Goal: Information Seeking & Learning: Learn about a topic

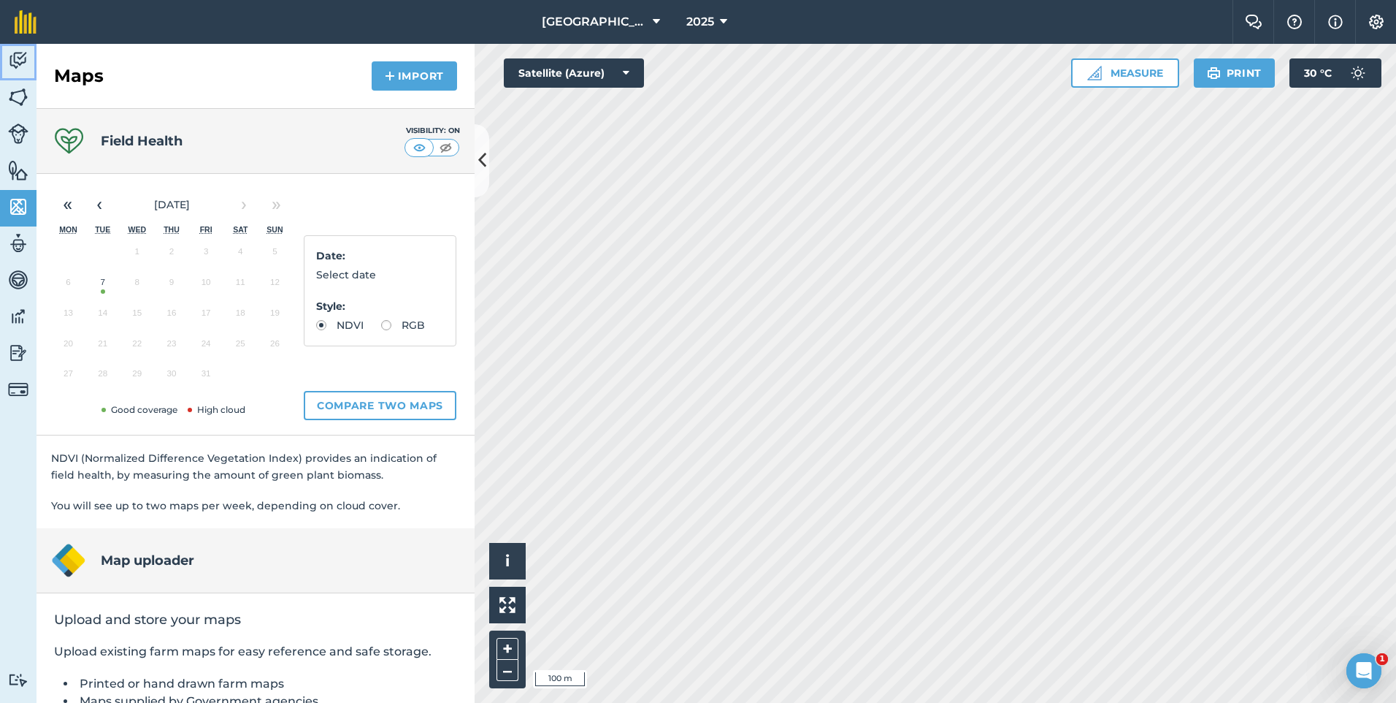
click at [22, 64] on img at bounding box center [18, 61] width 20 height 22
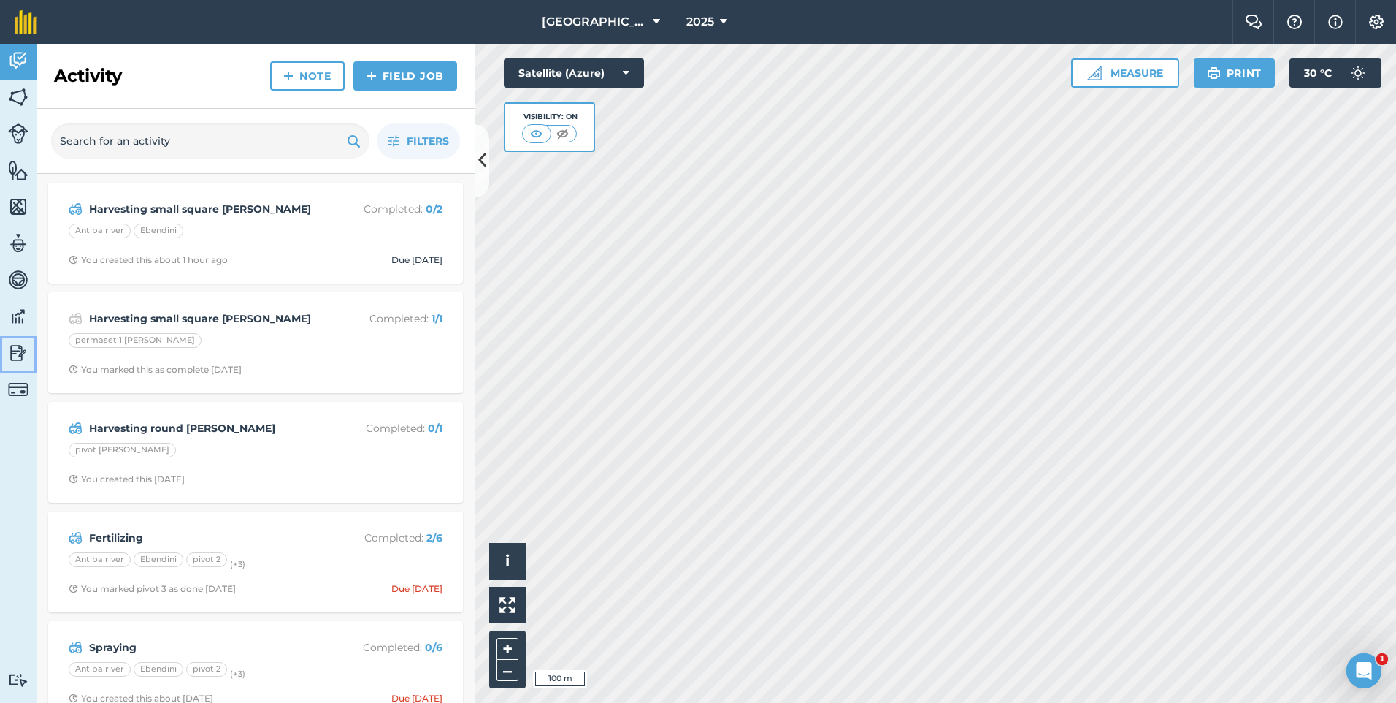
click at [16, 361] on img at bounding box center [18, 353] width 20 height 22
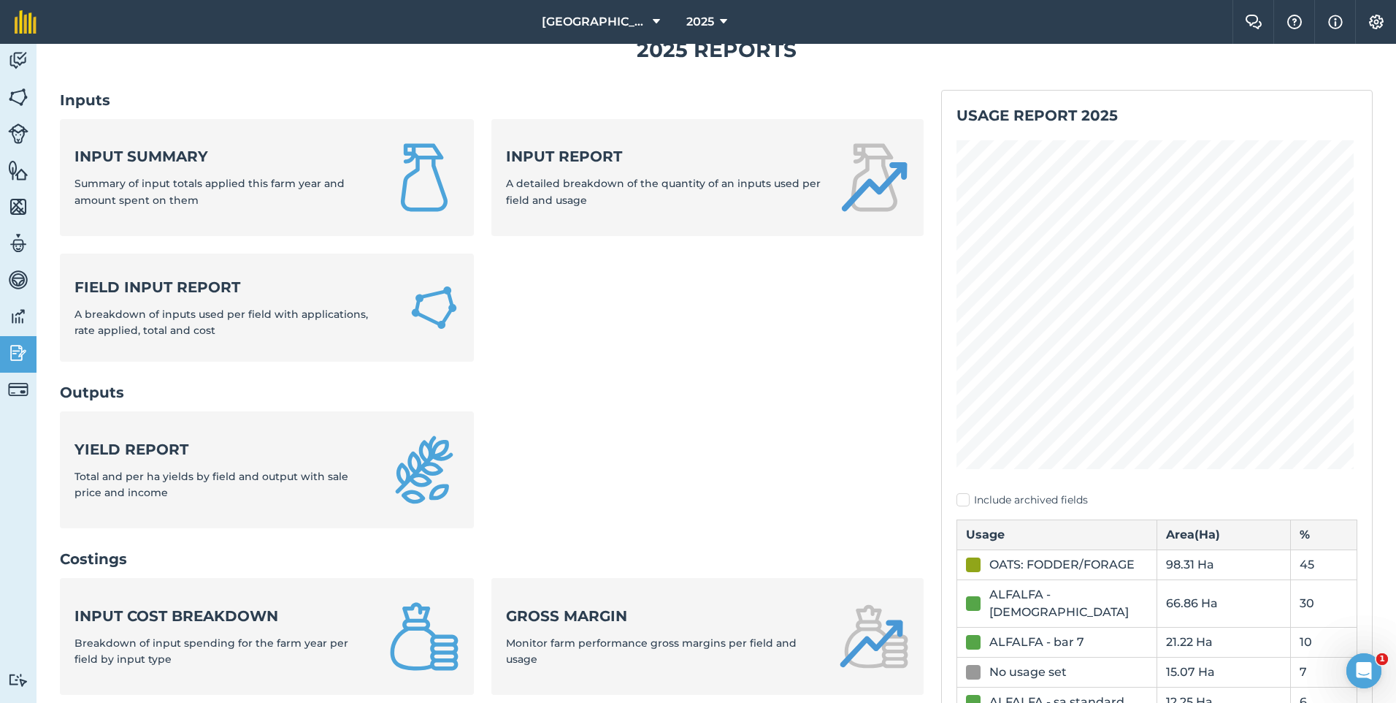
scroll to position [73, 0]
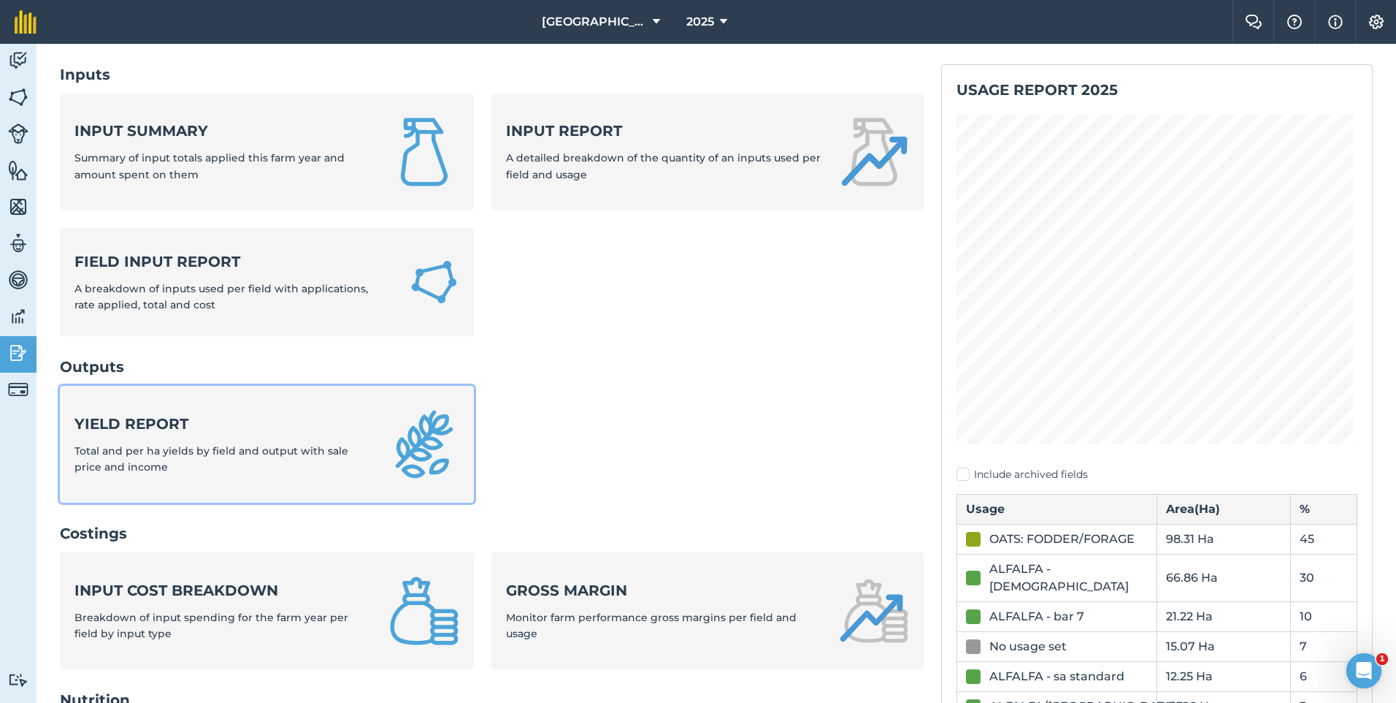
click at [188, 444] on span "Total and per ha yields by field and output with sale price and income" at bounding box center [211, 458] width 274 height 29
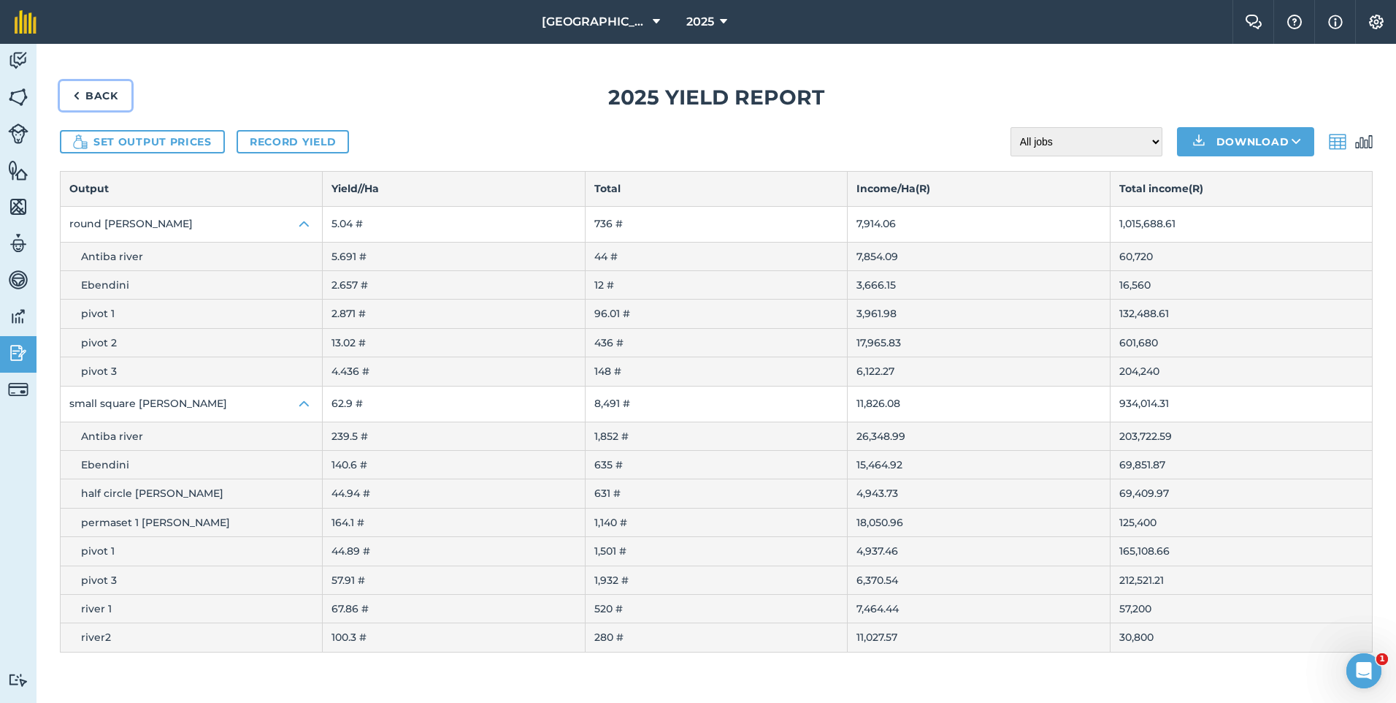
click at [103, 92] on link "Back" at bounding box center [96, 95] width 72 height 29
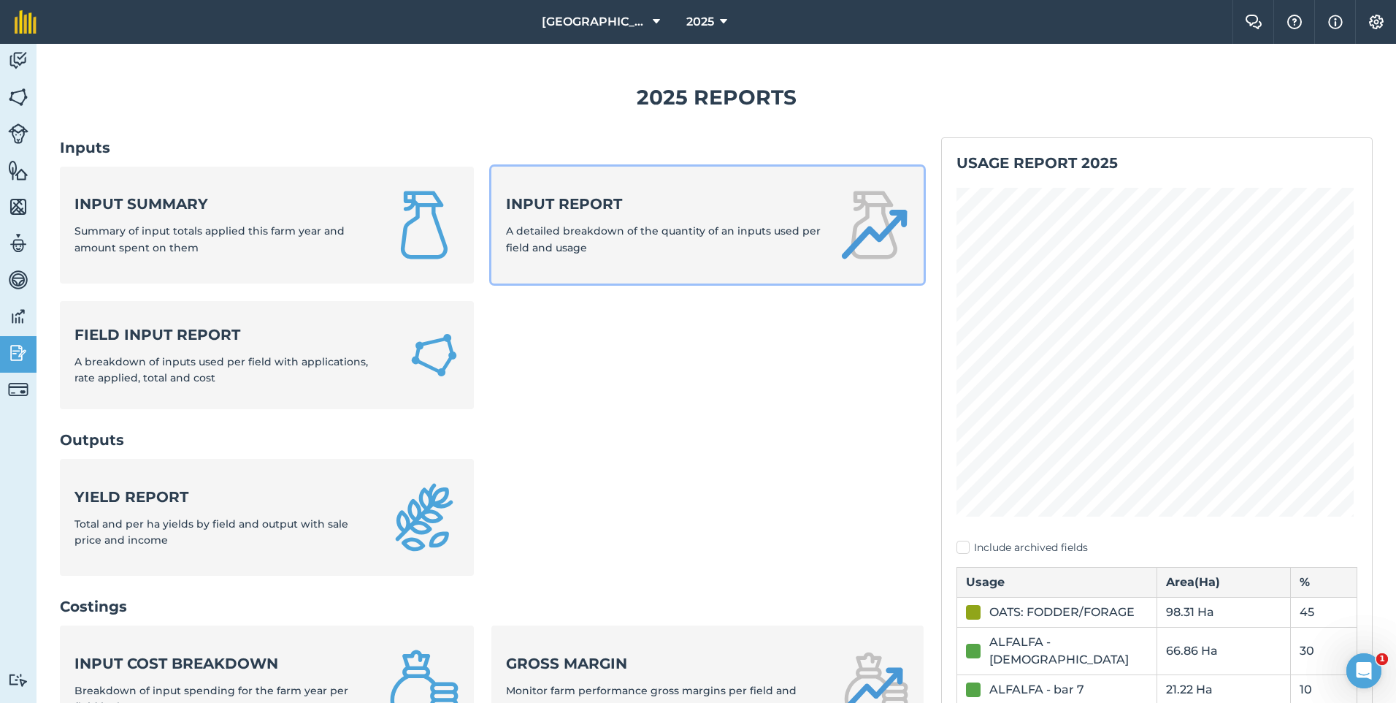
click at [599, 256] on link "Input report A detailed breakdown of the quantity of an inputs used per field a…" at bounding box center [707, 225] width 432 height 117
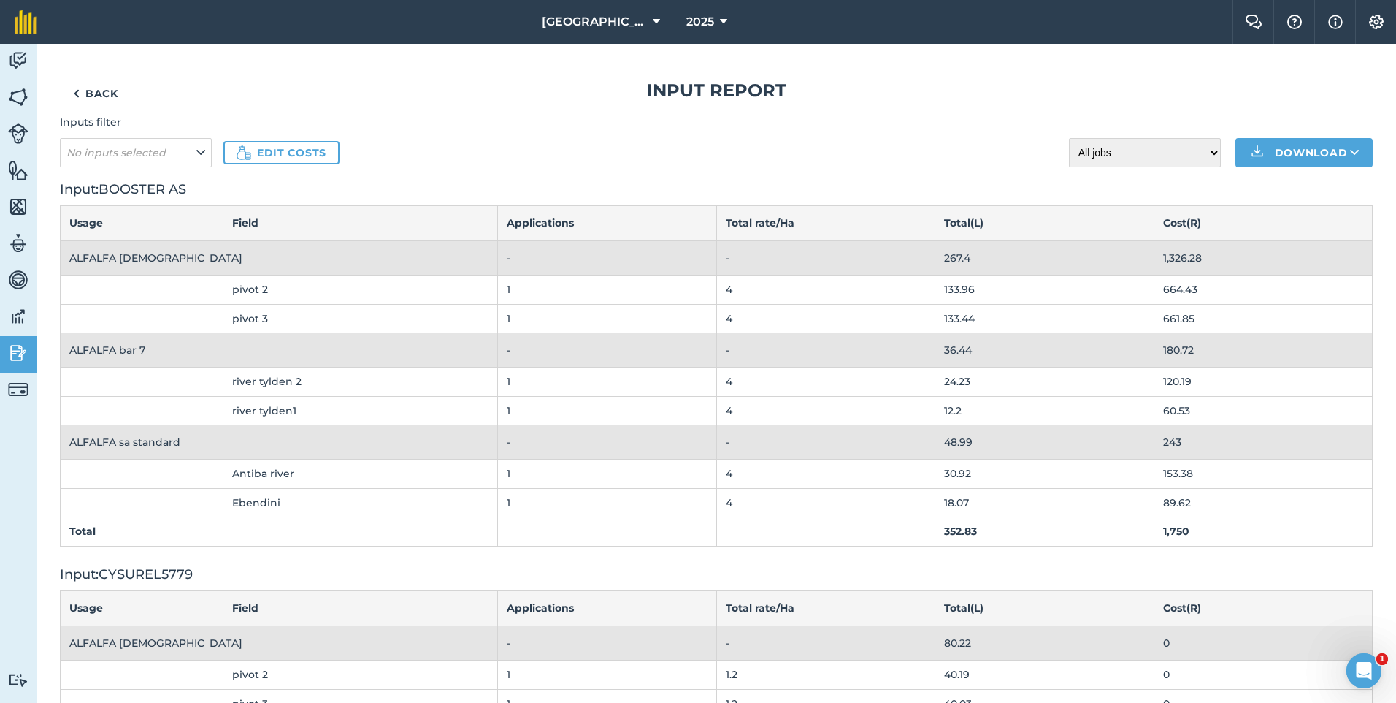
click at [141, 637] on th "ALFALFA [DEMOGRAPHIC_DATA]" at bounding box center [279, 642] width 437 height 34
click at [17, 104] on img at bounding box center [18, 97] width 20 height 22
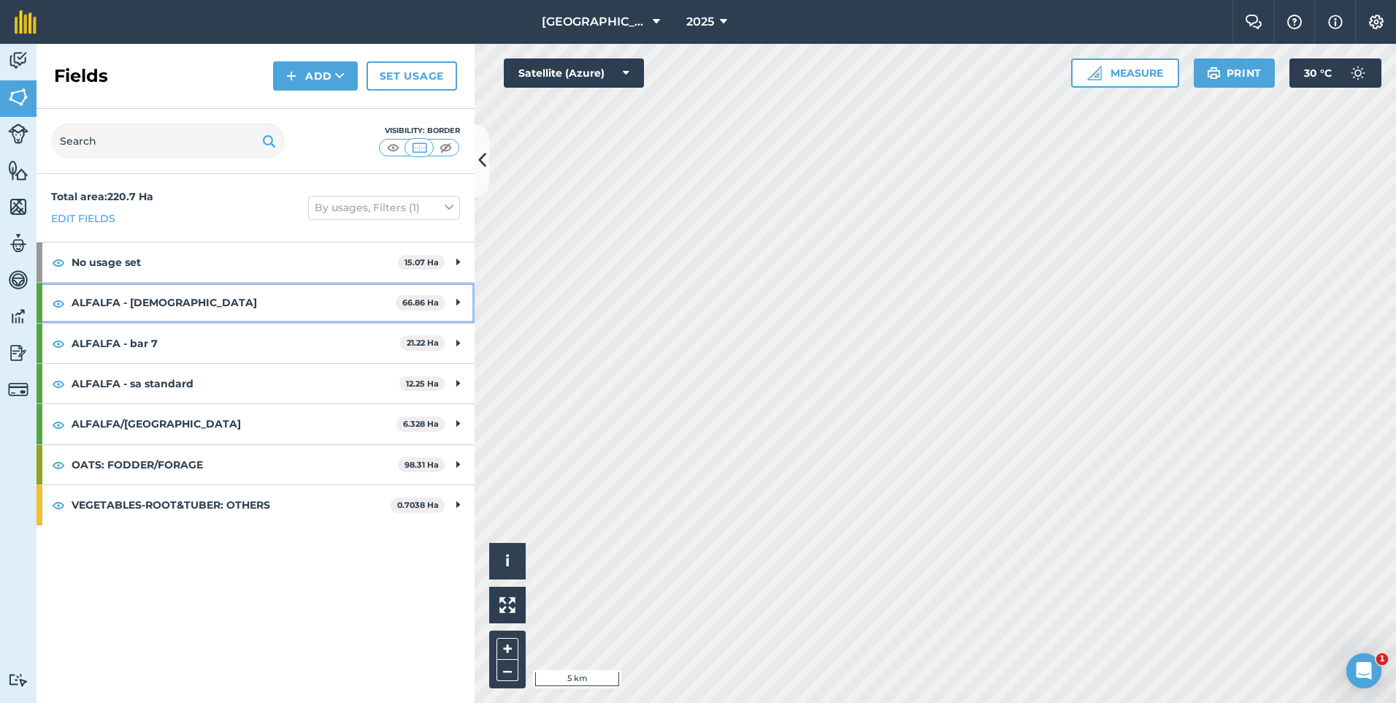
click at [470, 304] on div "ALFALFA - [DEMOGRAPHIC_DATA] 66.86 Ha" at bounding box center [256, 302] width 438 height 39
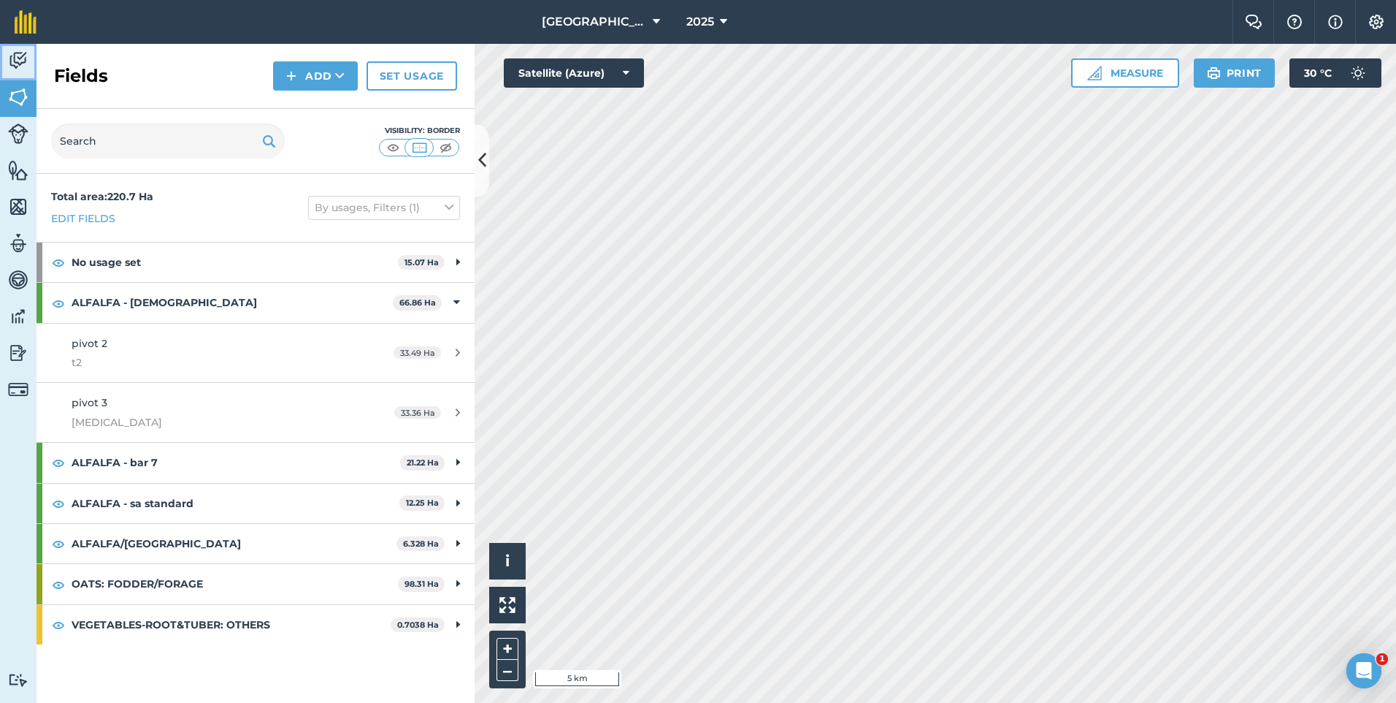
click at [25, 56] on img at bounding box center [18, 61] width 20 height 22
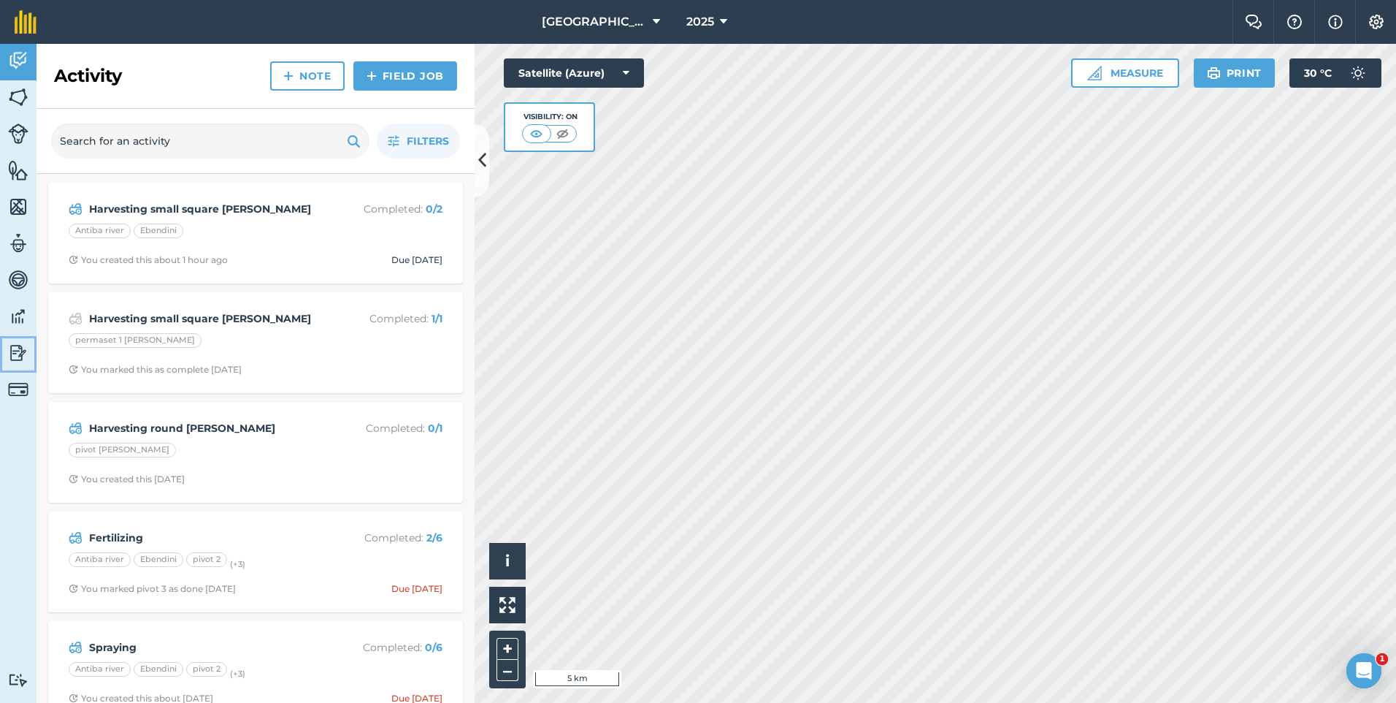
click at [34, 353] on link "Reporting" at bounding box center [18, 354] width 37 height 37
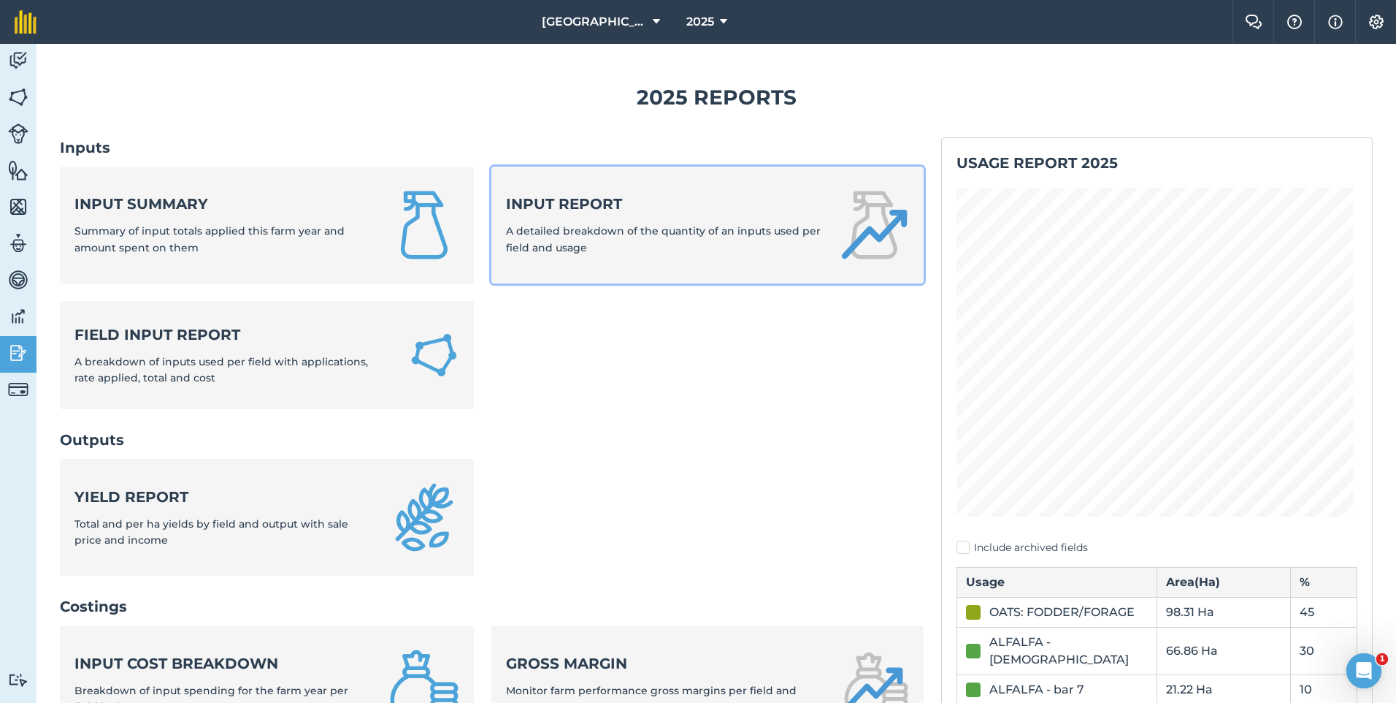
click at [625, 255] on div "Input report A detailed breakdown of the quantity of an inputs used per field a…" at bounding box center [663, 225] width 315 height 62
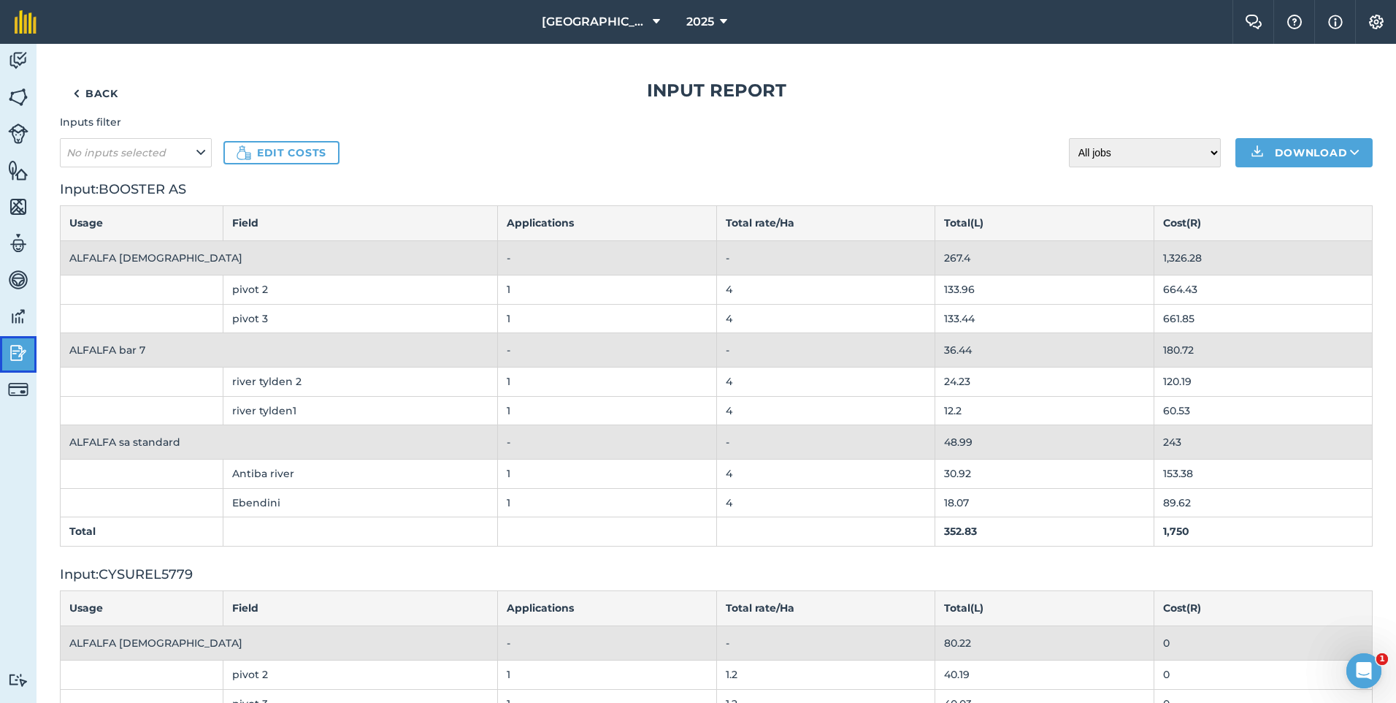
click at [16, 343] on img at bounding box center [18, 353] width 20 height 22
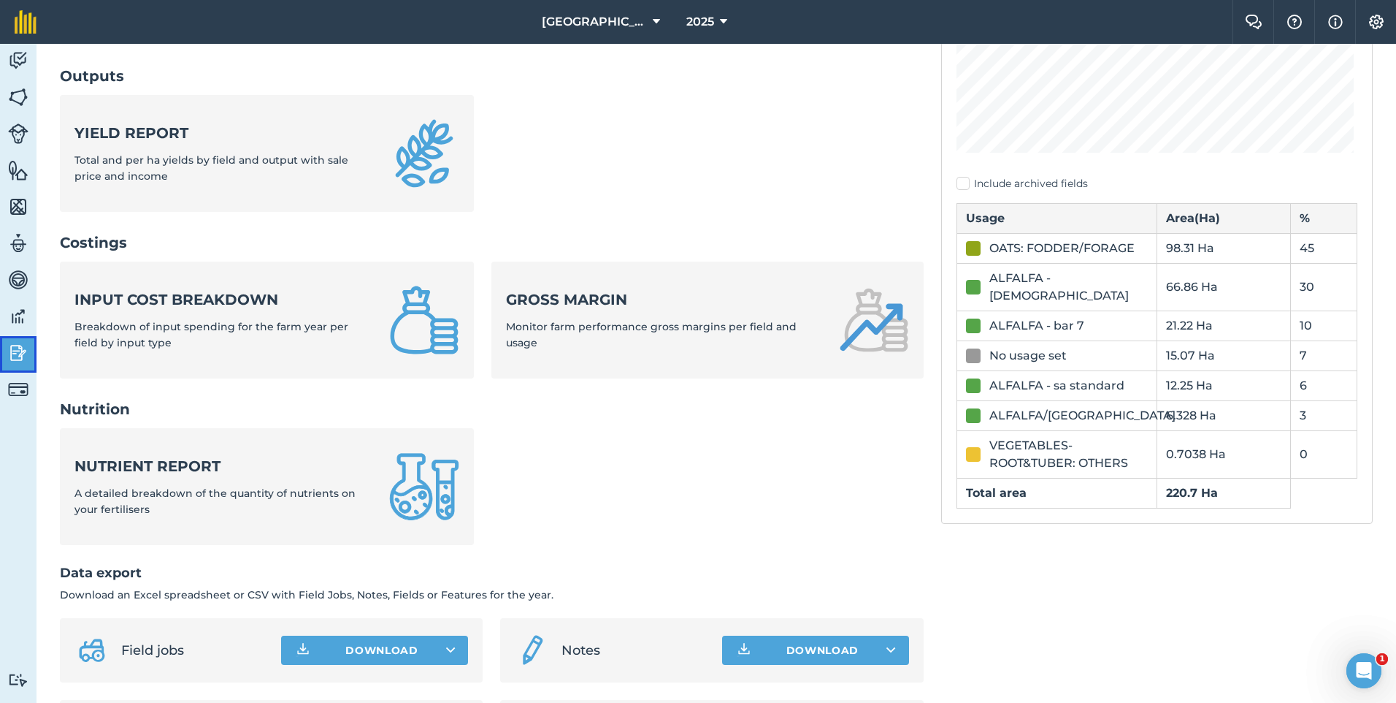
scroll to position [365, 0]
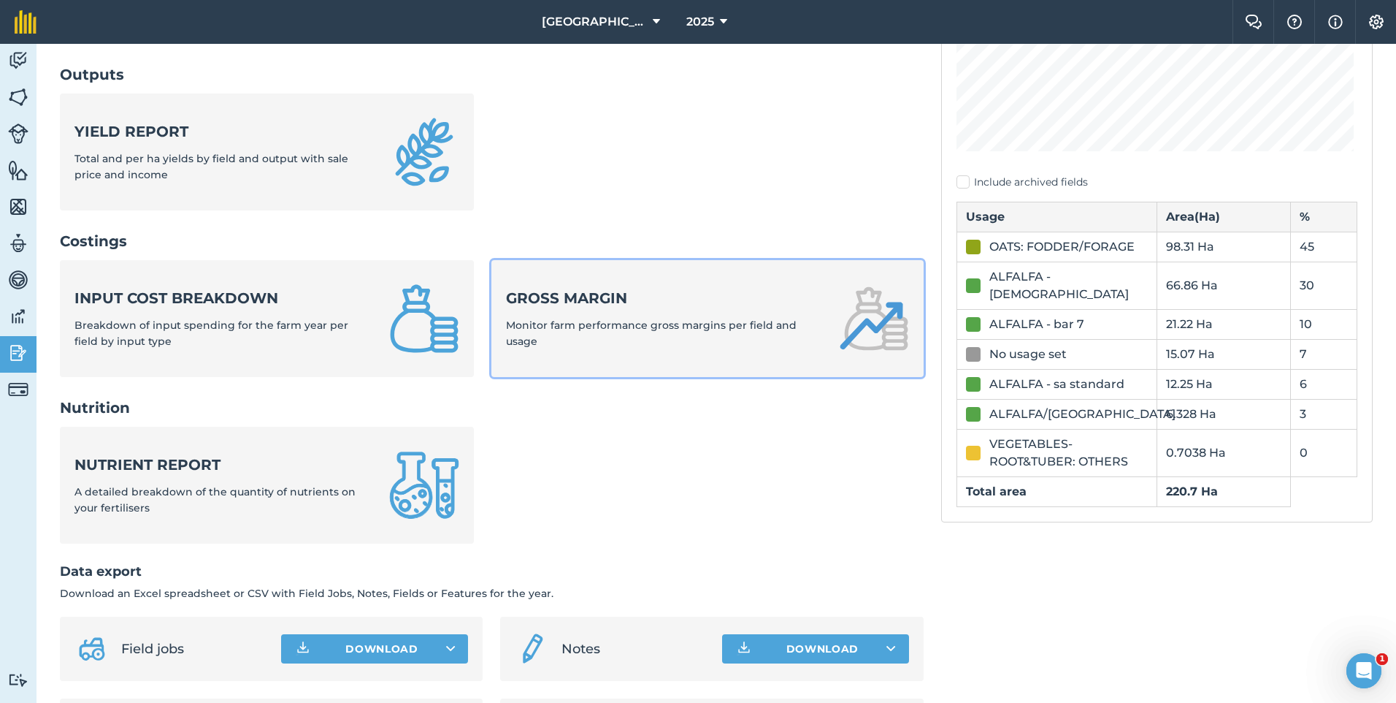
click at [589, 325] on span "Monitor farm performance gross margins per field and usage" at bounding box center [651, 332] width 291 height 29
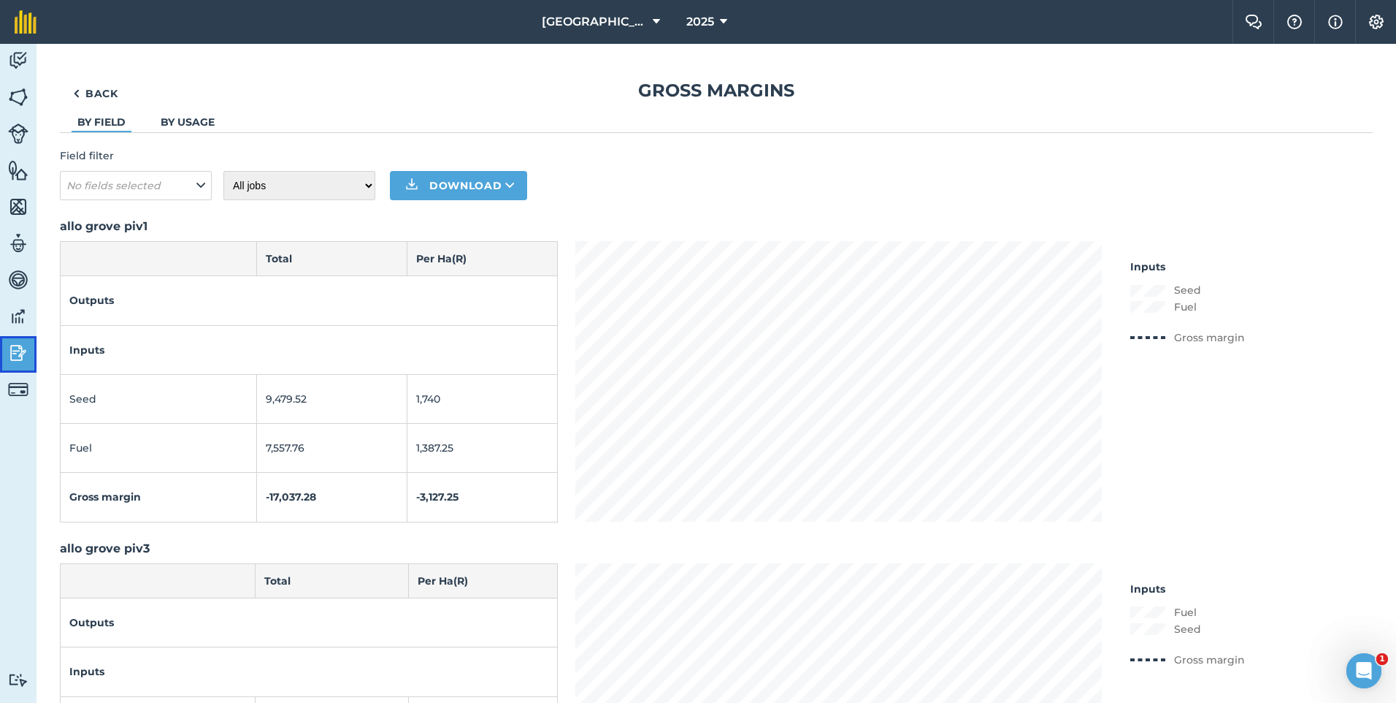
click at [13, 353] on img at bounding box center [18, 353] width 20 height 22
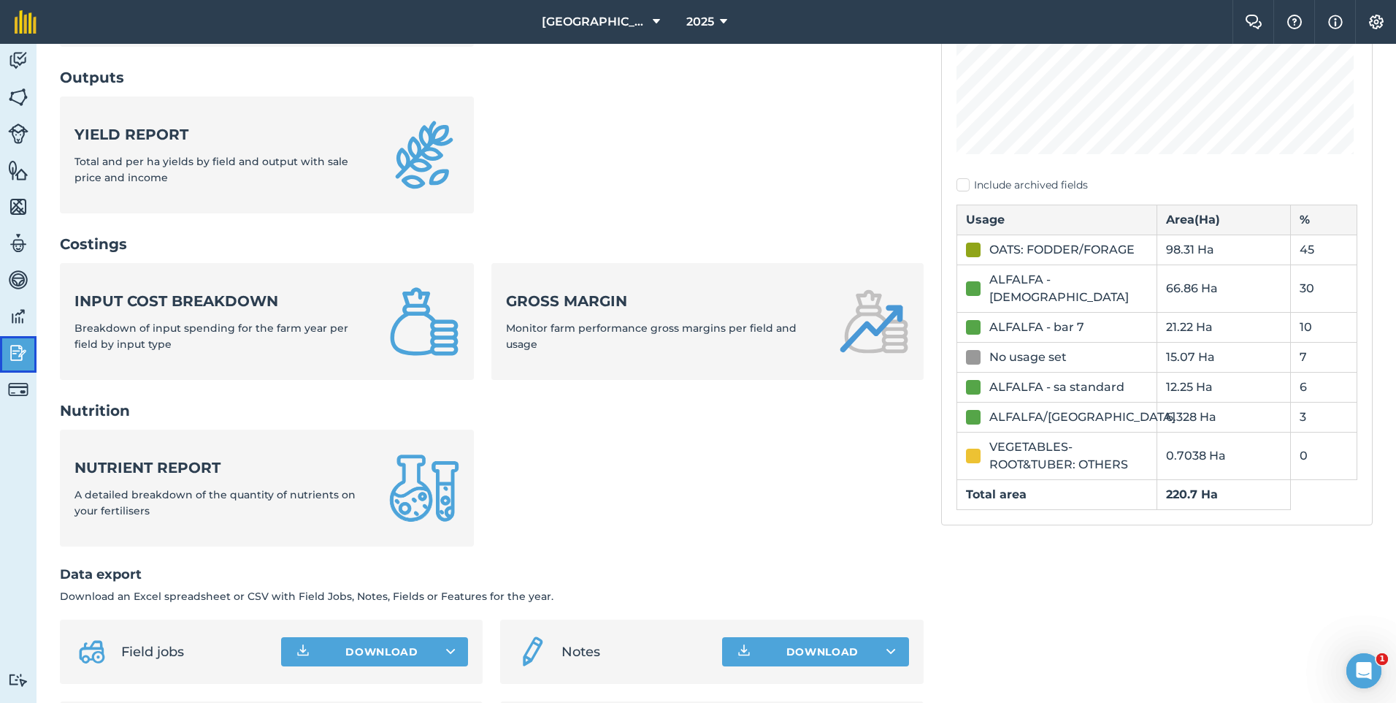
scroll to position [448, 0]
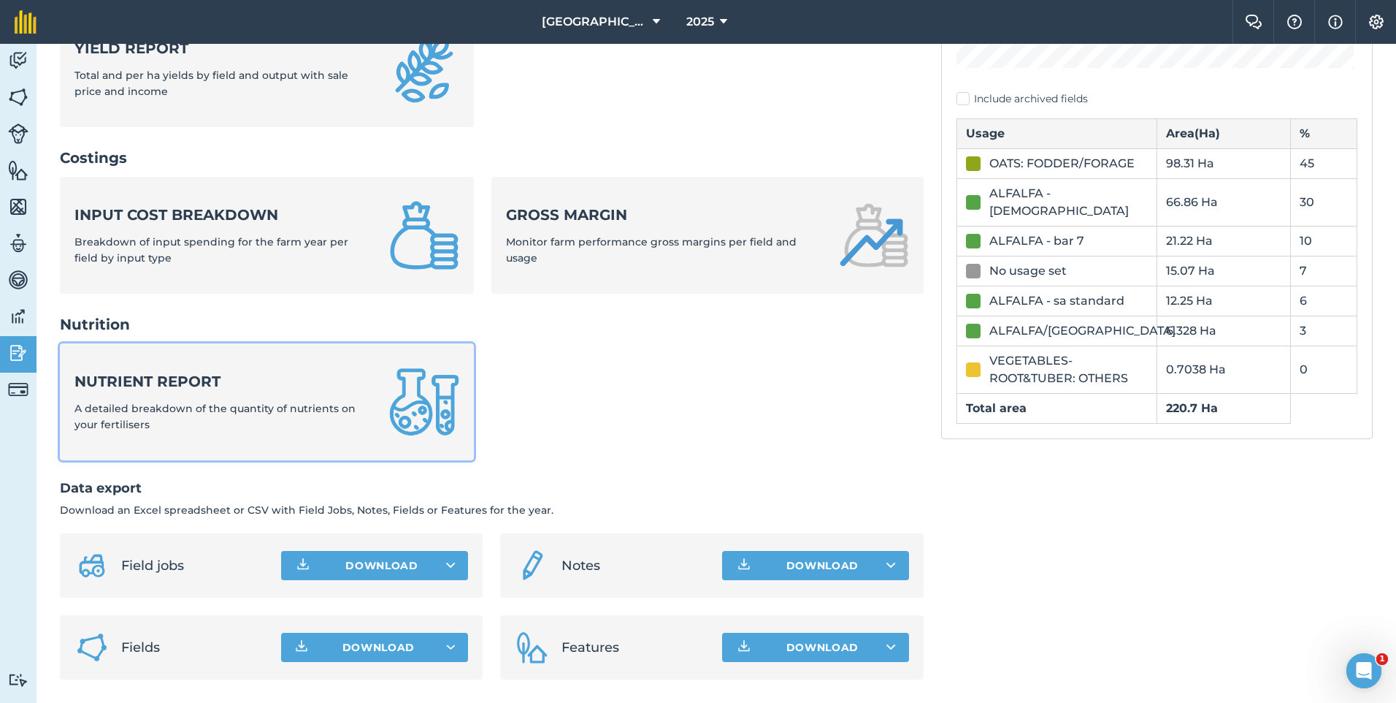
click at [194, 406] on span "A detailed breakdown of the quantity of nutrients on your fertilisers" at bounding box center [214, 416] width 281 height 29
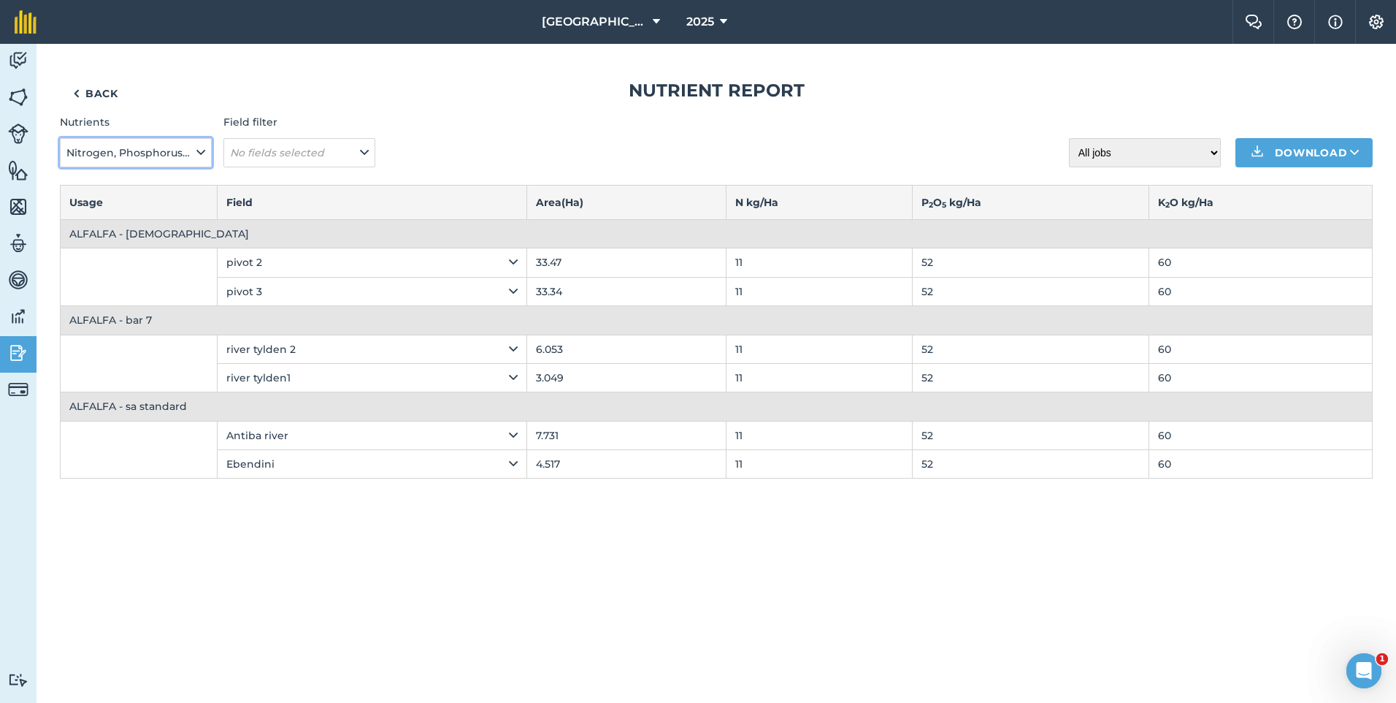
click at [171, 150] on span "Nitrogen, Phosphorus, Potassium, Magnesium, Sulphur, Sodium" at bounding box center [129, 153] width 127 height 16
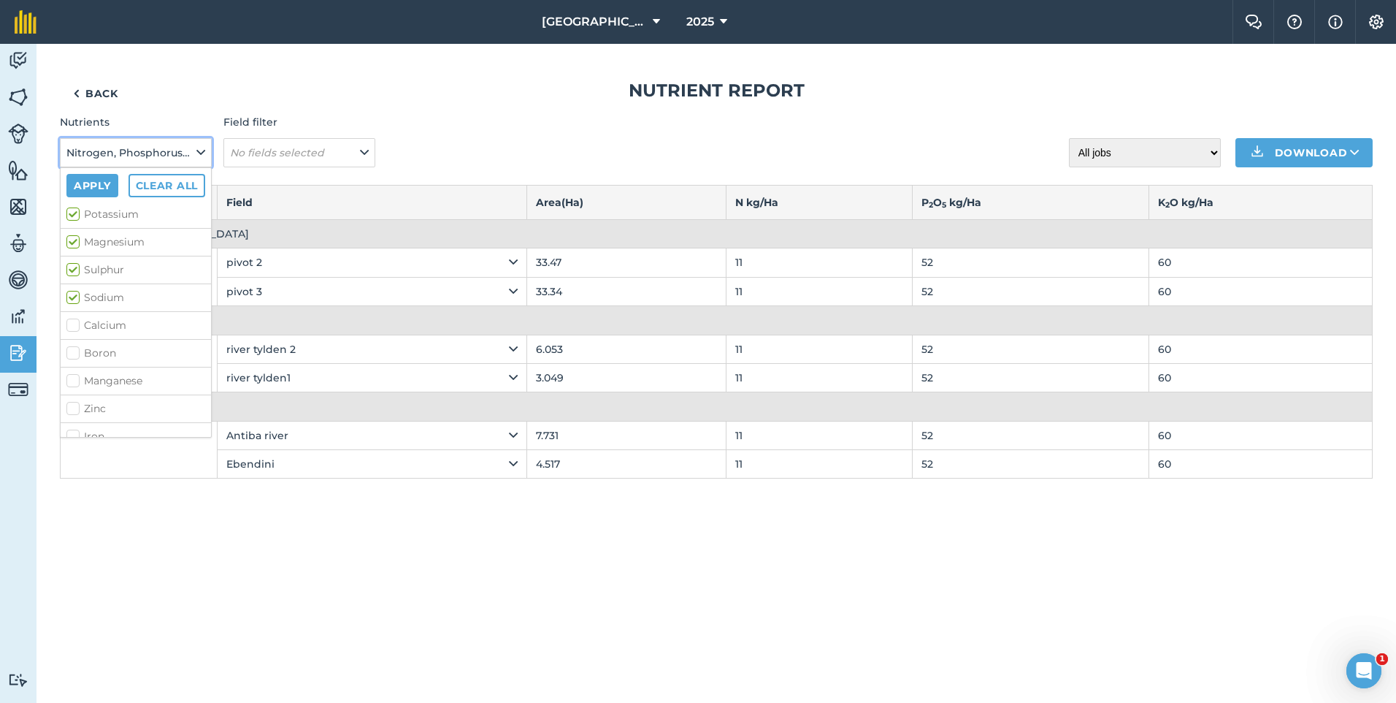
scroll to position [146, 0]
click at [75, 237] on label "Calcium" at bounding box center [135, 237] width 139 height 15
click at [75, 237] on input "Calcium" at bounding box center [70, 234] width 9 height 9
click at [75, 234] on label "Calcium" at bounding box center [135, 237] width 139 height 15
click at [75, 234] on input "Calcium" at bounding box center [70, 234] width 9 height 9
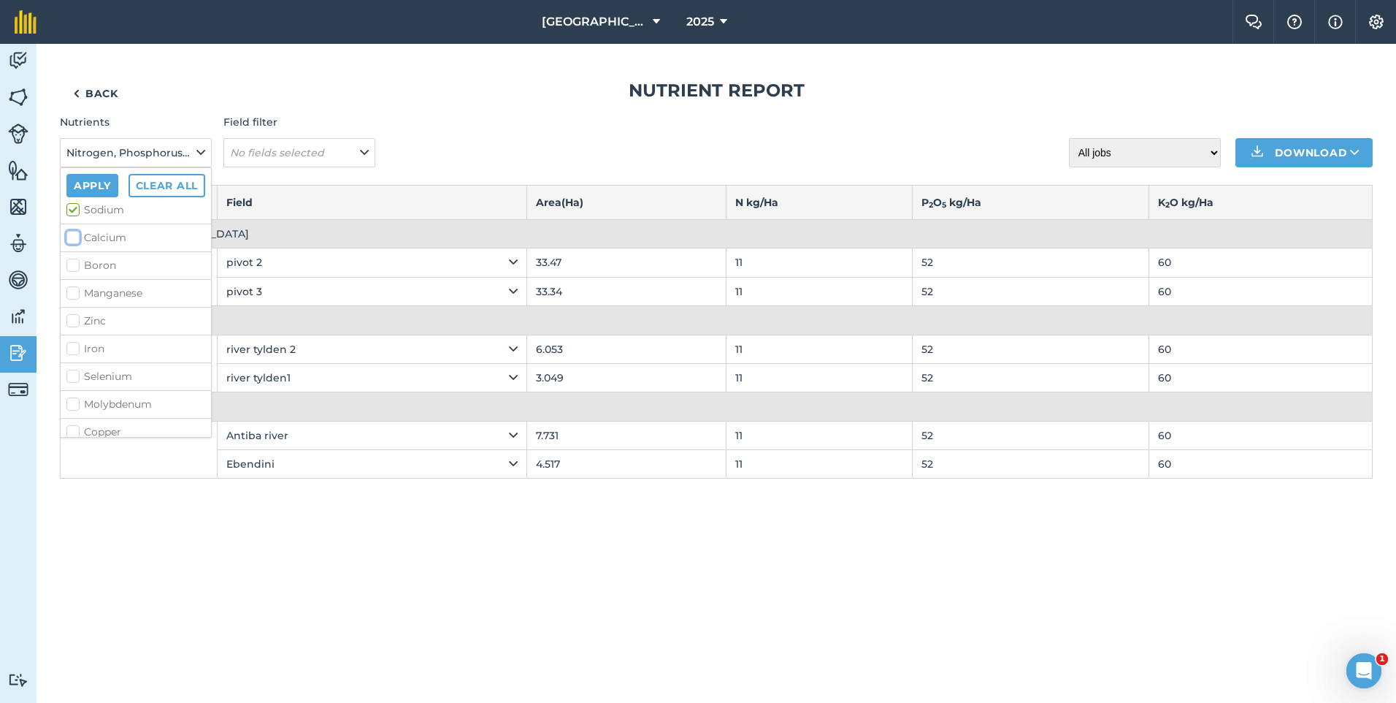
checkbox input "false"
click at [421, 150] on div "Nutrients Nitrogen, Phosphorus, Potassium, Magnesium, Sulphur, Sodium Apply Cle…" at bounding box center [716, 140] width 1313 height 53
